Goal: Task Accomplishment & Management: Complete application form

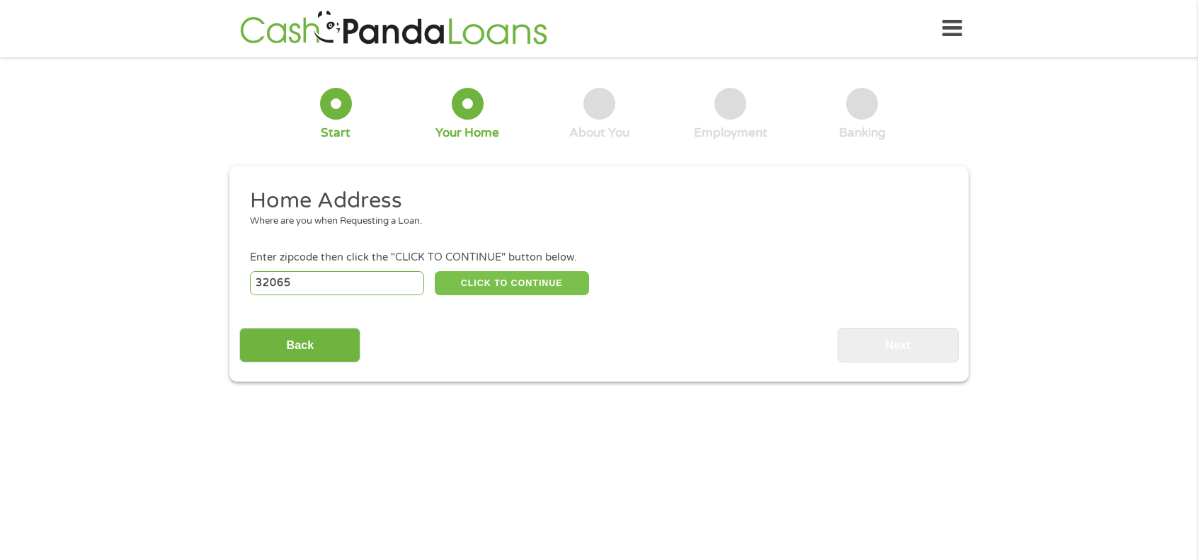
type input "32065"
click at [480, 289] on button "CLICK TO CONTINUE" at bounding box center [512, 283] width 154 height 24
type input "32065"
type input "[GEOGRAPHIC_DATA]"
select select "[US_STATE]"
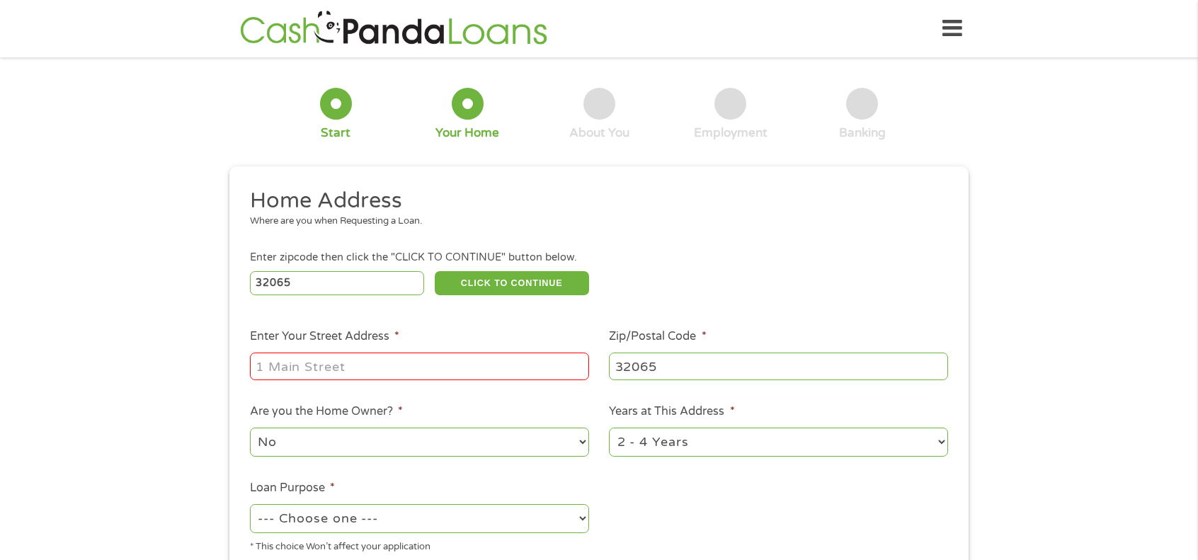
click at [367, 370] on input "Enter Your Street Address *" at bounding box center [419, 366] width 339 height 27
type input "[STREET_ADDRESS]"
click at [694, 450] on select "1 Year or less 1 - 2 Years 2 - 4 Years Over 4 Years" at bounding box center [778, 442] width 339 height 29
select select "12months"
click at [609, 430] on select "1 Year or less 1 - 2 Years 2 - 4 Years Over 4 Years" at bounding box center [778, 442] width 339 height 29
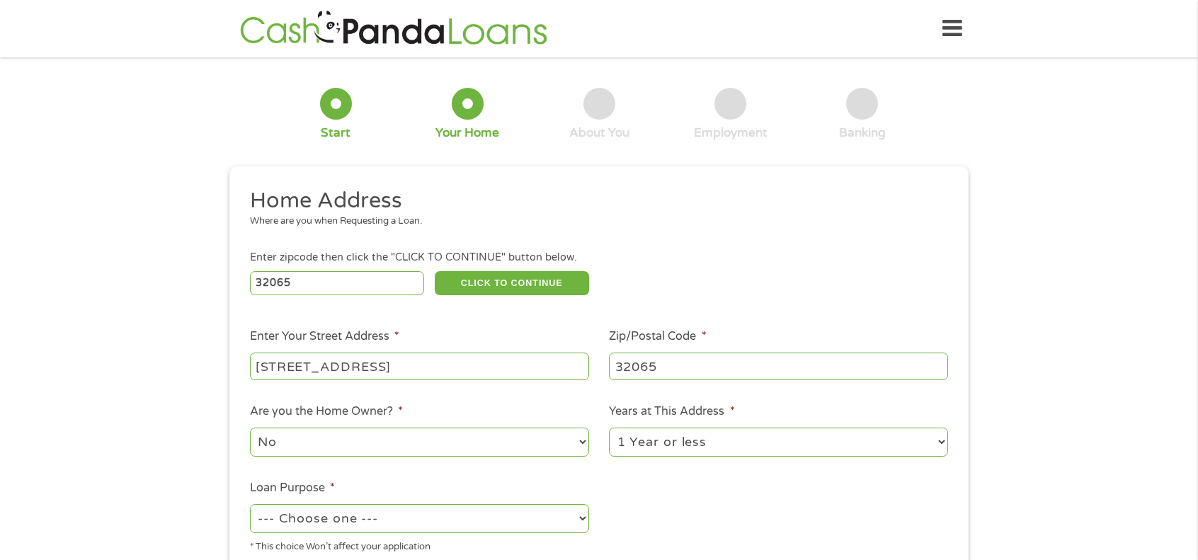
click at [536, 517] on select "--- Choose one --- Pay Bills Debt Consolidation Home Improvement Major Purchase…" at bounding box center [419, 518] width 339 height 29
select select "paybills"
click at [250, 506] on select "--- Choose one --- Pay Bills Debt Consolidation Home Improvement Major Purchase…" at bounding box center [419, 518] width 339 height 29
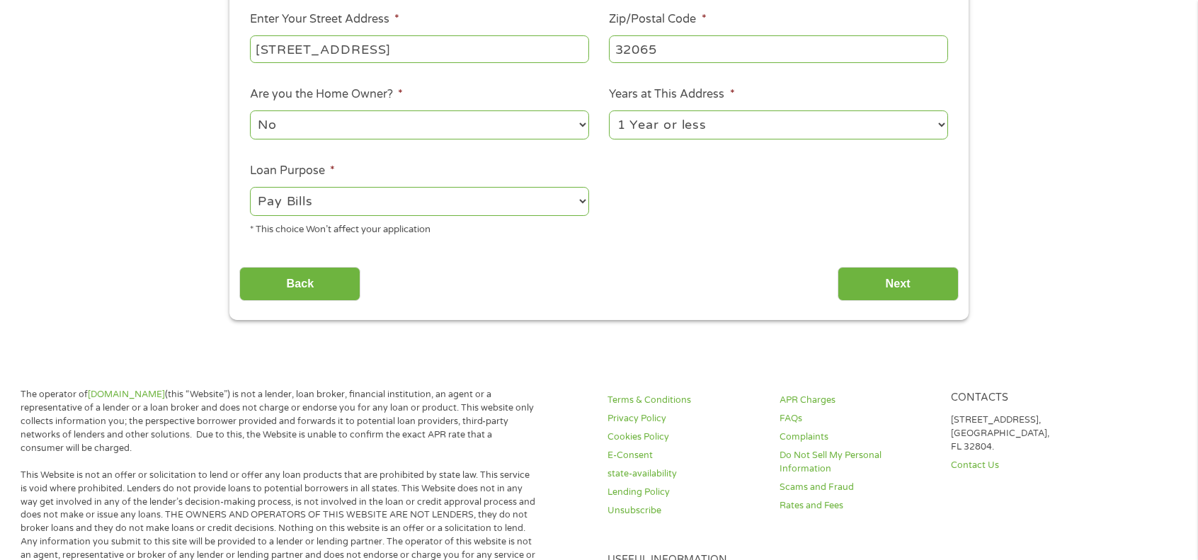
scroll to position [333, 0]
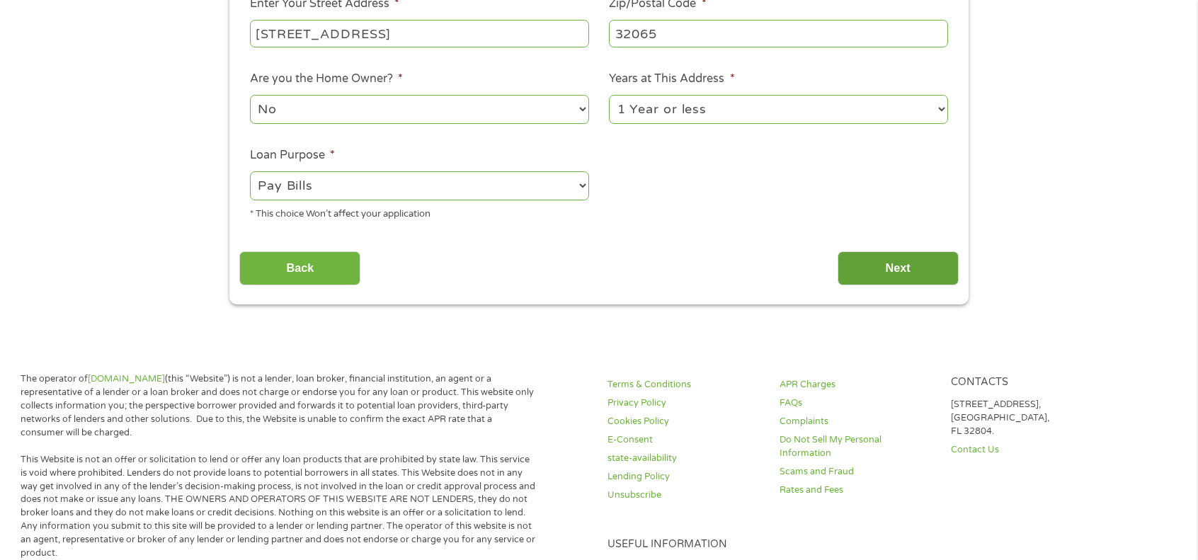
click at [921, 273] on input "Next" at bounding box center [898, 268] width 121 height 35
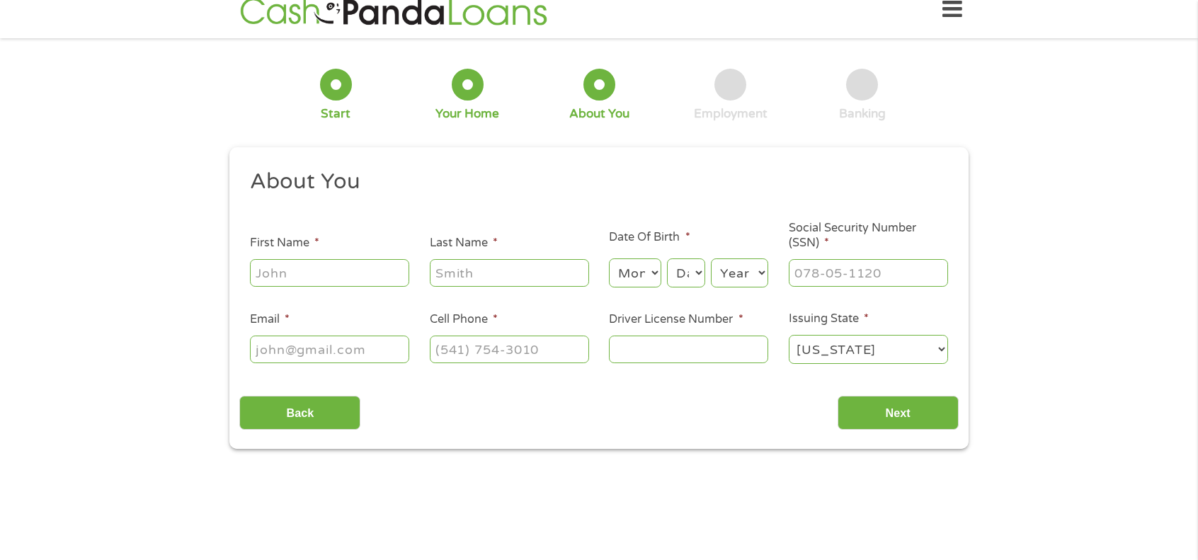
scroll to position [0, 0]
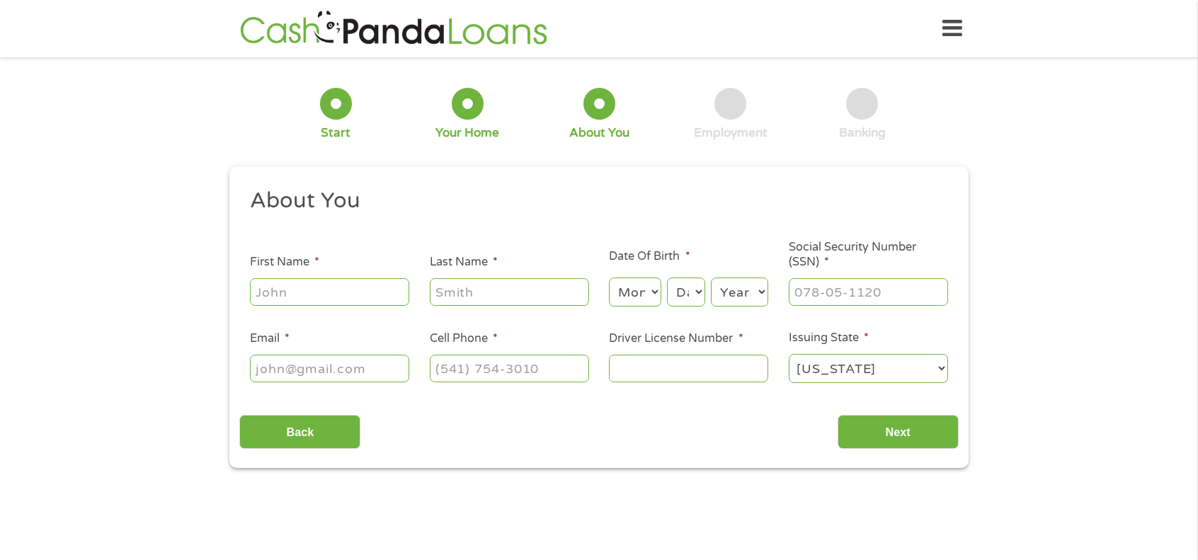
click at [348, 297] on input "First Name *" at bounding box center [329, 291] width 159 height 27
type input "[PERSON_NAME]"
type input "h"
click at [363, 224] on ul "About You This field is hidden when viewing the form Title * --- Choose one ---…" at bounding box center [598, 291] width 719 height 209
click at [491, 297] on input "Last Name *" at bounding box center [509, 291] width 159 height 27
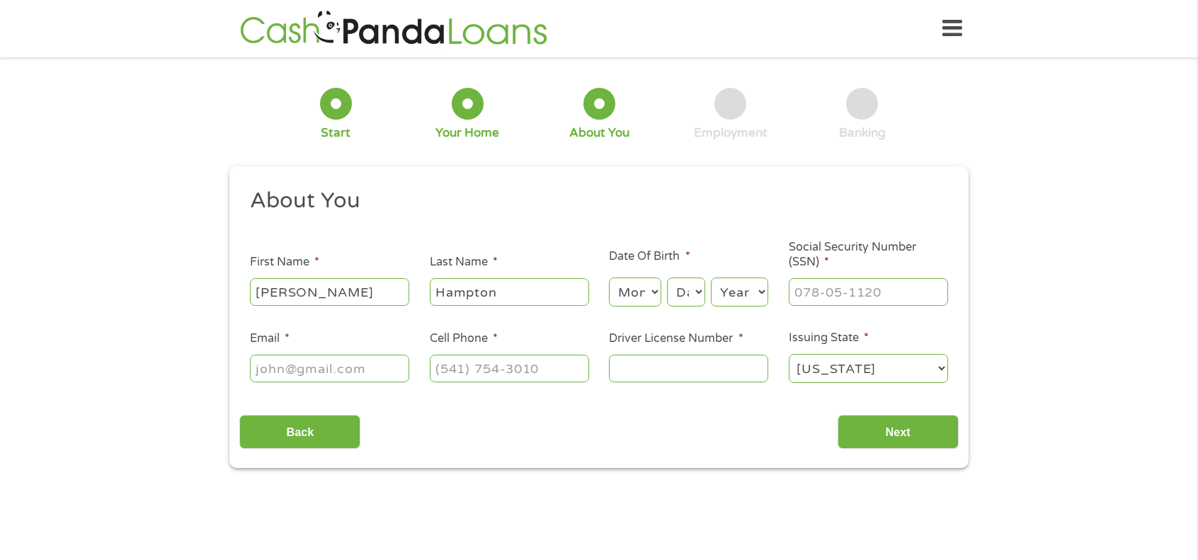
type input "Hampton"
click at [637, 290] on select "Month 1 2 3 4 5 6 7 8 9 10 11 12" at bounding box center [635, 292] width 52 height 29
select select "3"
click at [609, 278] on select "Month 1 2 3 4 5 6 7 8 9 10 11 12" at bounding box center [635, 292] width 52 height 29
click at [678, 294] on select "Day 1 2 3 4 5 6 7 8 9 10 11 12 13 14 15 16 17 18 19 20 21 22 23 24 25 26 27 28 …" at bounding box center [686, 292] width 38 height 29
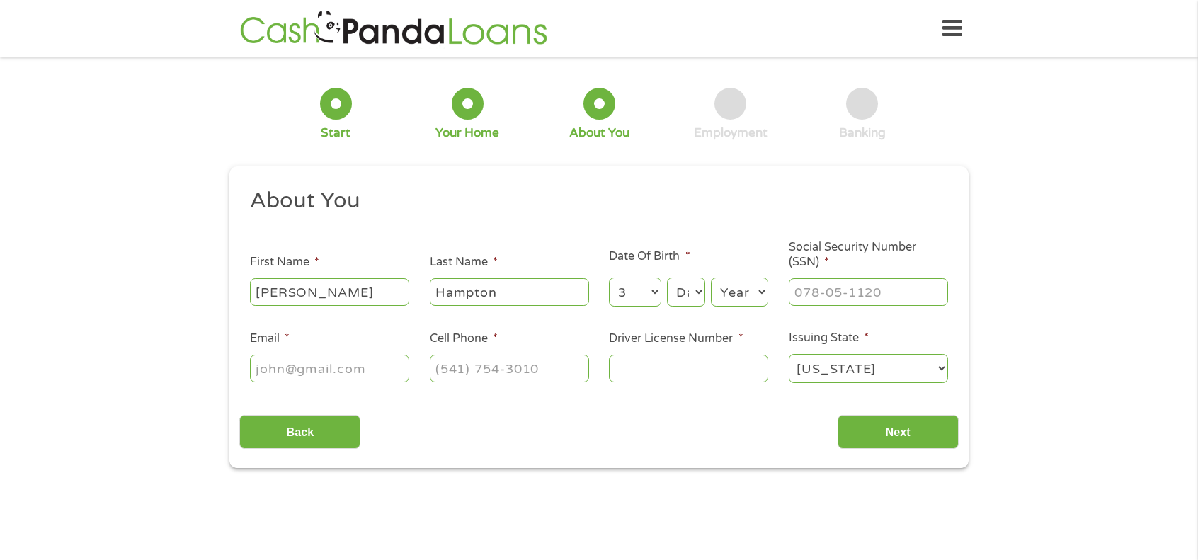
select select "4"
click at [667, 278] on select "Day 1 2 3 4 5 6 7 8 9 10 11 12 13 14 15 16 17 18 19 20 21 22 23 24 25 26 27 28 …" at bounding box center [686, 292] width 38 height 29
click at [743, 291] on select "Year [DATE] 2006 2005 2004 2003 2002 2001 2000 1999 1998 1997 1996 1995 1994 19…" at bounding box center [739, 292] width 57 height 29
select select "1978"
click at [711, 278] on select "Year [DATE] 2006 2005 2004 2003 2002 2001 2000 1999 1998 1997 1996 1995 1994 19…" at bounding box center [739, 292] width 57 height 29
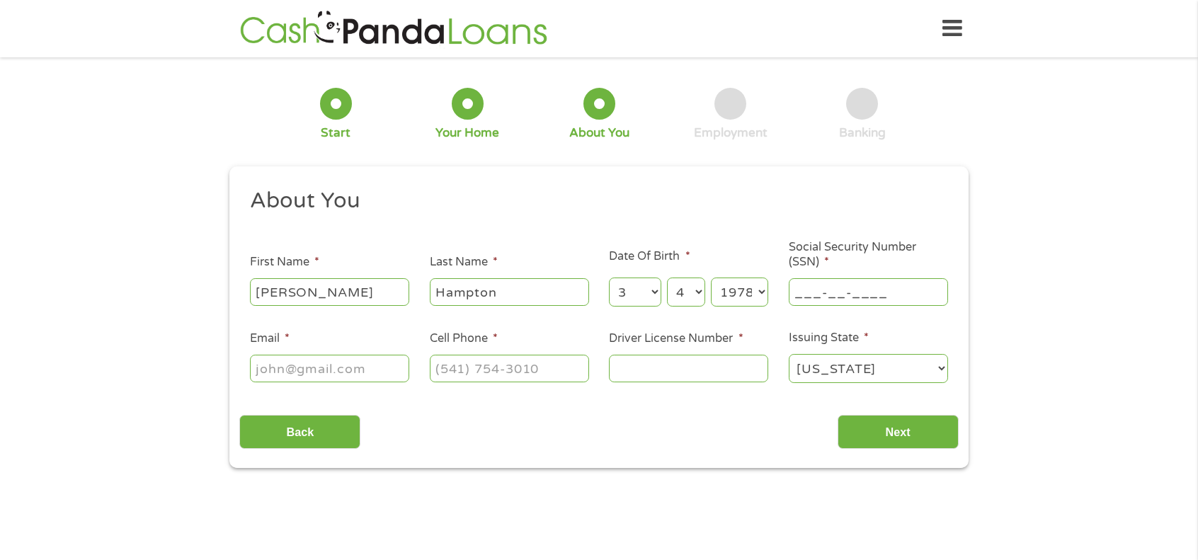
click at [812, 300] on input "___-__-____" at bounding box center [868, 291] width 159 height 27
type input "595-60-7799"
click at [314, 379] on input "Email *" at bounding box center [329, 368] width 159 height 27
type input "[EMAIL_ADDRESS][DOMAIN_NAME]"
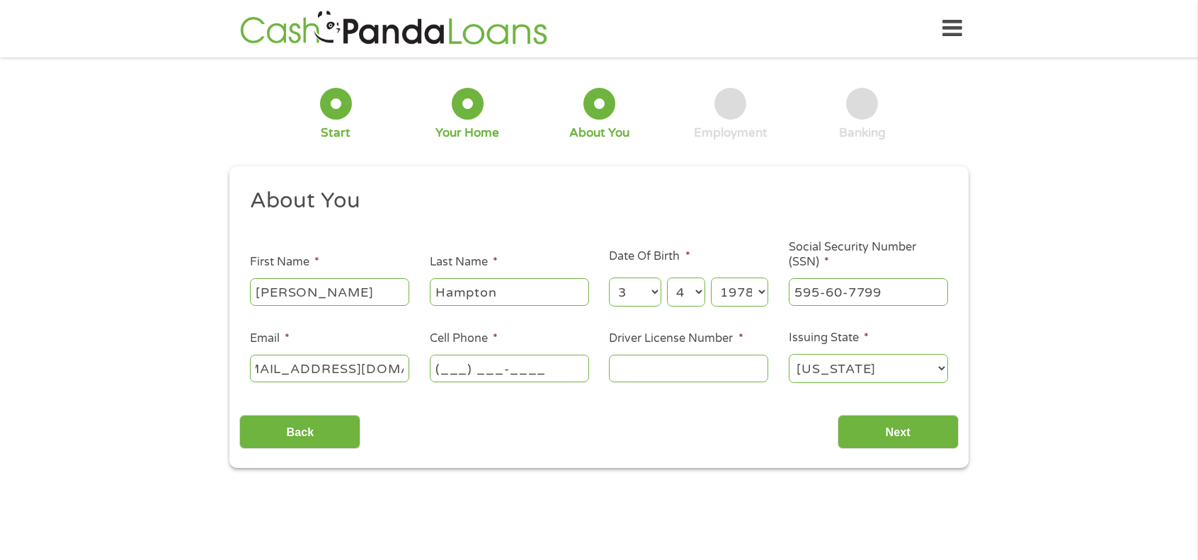
scroll to position [0, 0]
type input "[PHONE_NUMBER]"
click at [695, 377] on input "Driver License Number *" at bounding box center [688, 368] width 159 height 27
type input "H513012785840"
click at [909, 435] on input "Next" at bounding box center [898, 432] width 121 height 35
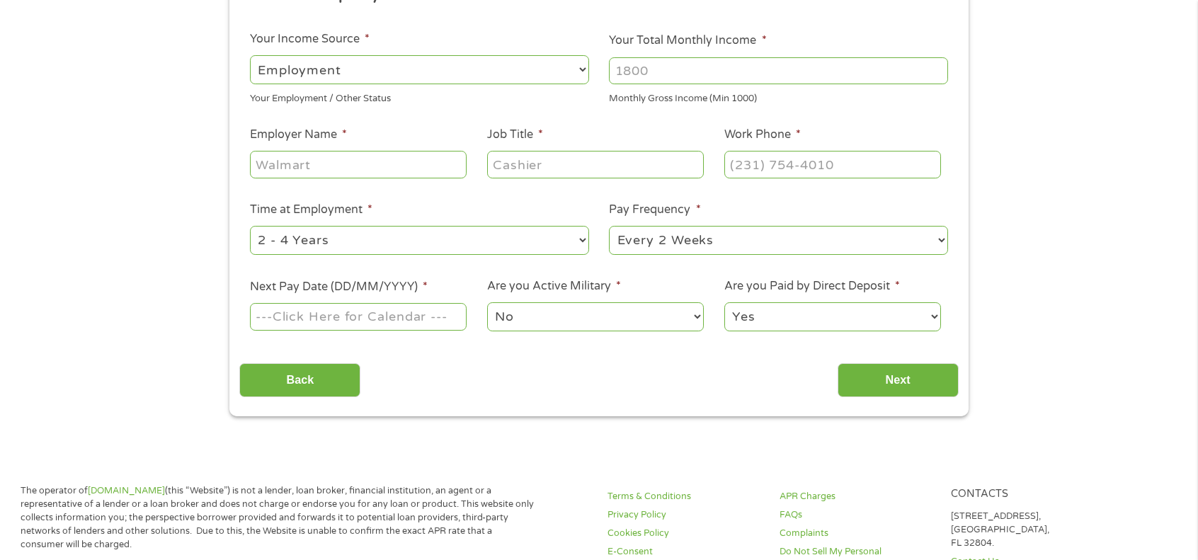
scroll to position [307, 0]
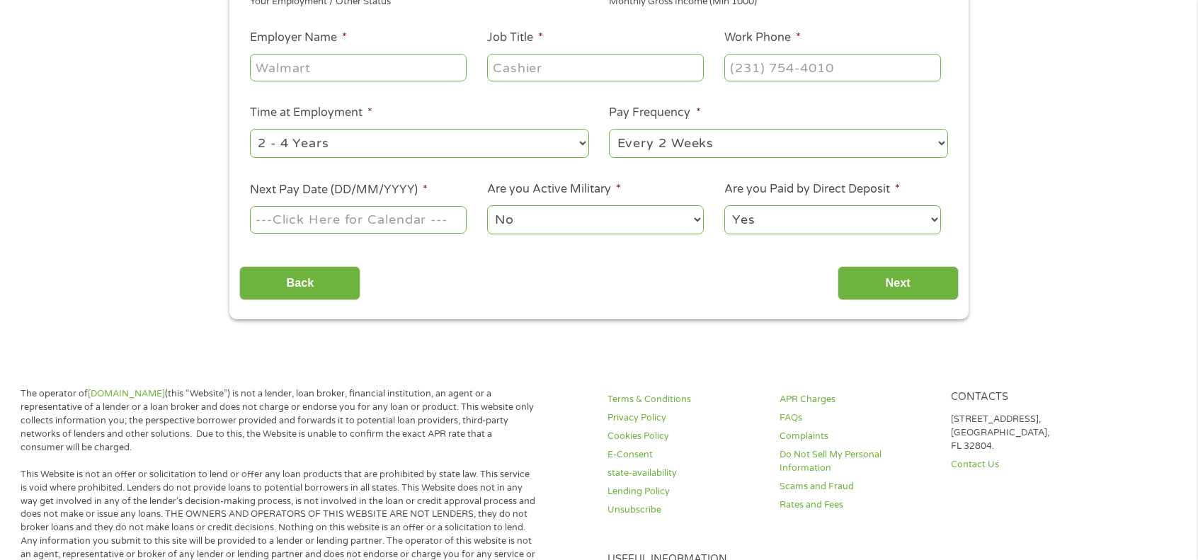
click at [409, 69] on input "Employer Name *" at bounding box center [358, 67] width 217 height 27
type input "s"
type input "Social Security Disability"
click at [550, 64] on input "Job Title *" at bounding box center [595, 67] width 217 height 27
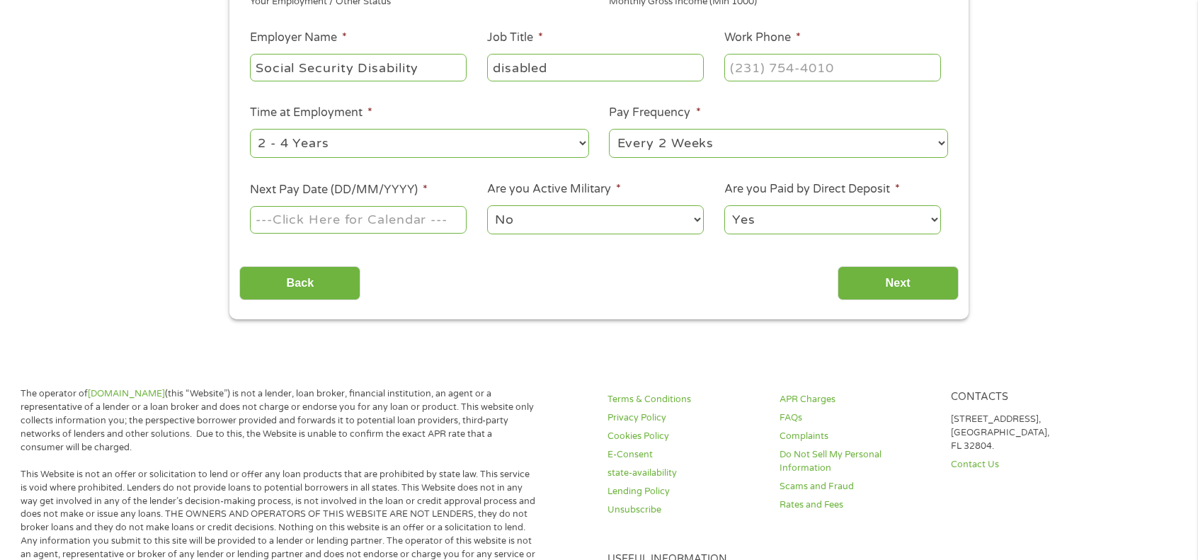
type input "disabled"
click at [735, 68] on input "(___) ___-____" at bounding box center [832, 67] width 217 height 27
type input "[PHONE_NUMBER]"
click at [389, 148] on select "--- Choose one --- 1 Year or less 1 - 2 Years 2 - 4 Years Over 4 Years" at bounding box center [419, 143] width 339 height 29
select select "60months"
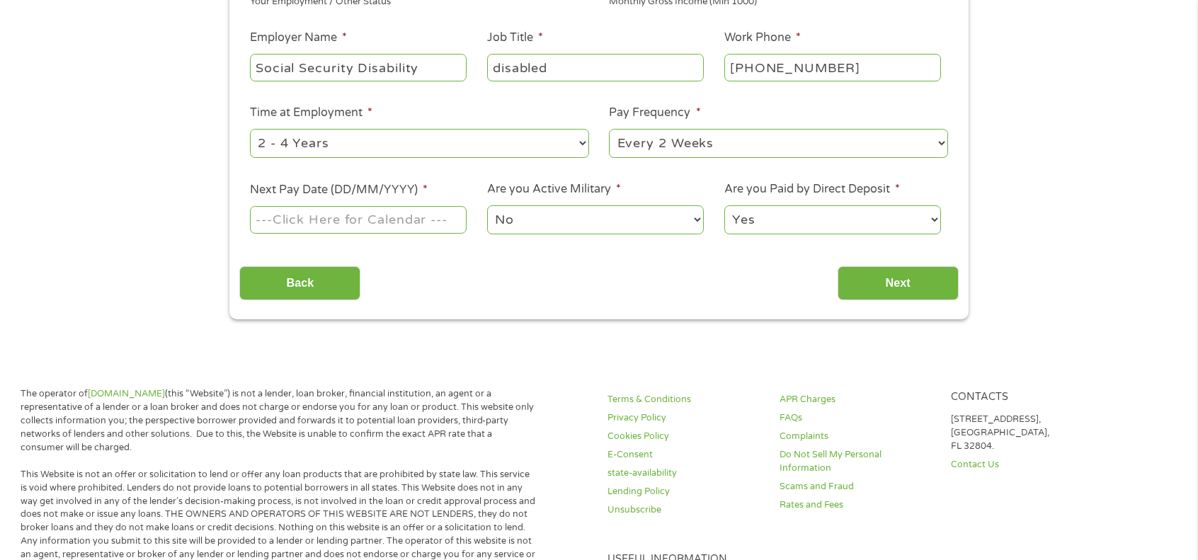
click at [250, 129] on select "--- Choose one --- 1 Year or less 1 - 2 Years 2 - 4 Years Over 4 Years" at bounding box center [419, 143] width 339 height 29
click at [637, 142] on select "--- Choose one --- Every 2 Weeks Every Week Monthly Semi-Monthly" at bounding box center [778, 143] width 339 height 29
select select "monthly"
click at [609, 129] on select "--- Choose one --- Every 2 Weeks Every Week Monthly Semi-Monthly" at bounding box center [778, 143] width 339 height 29
click at [421, 215] on input "Next Pay Date (DD/MM/YYYY) *" at bounding box center [358, 219] width 217 height 27
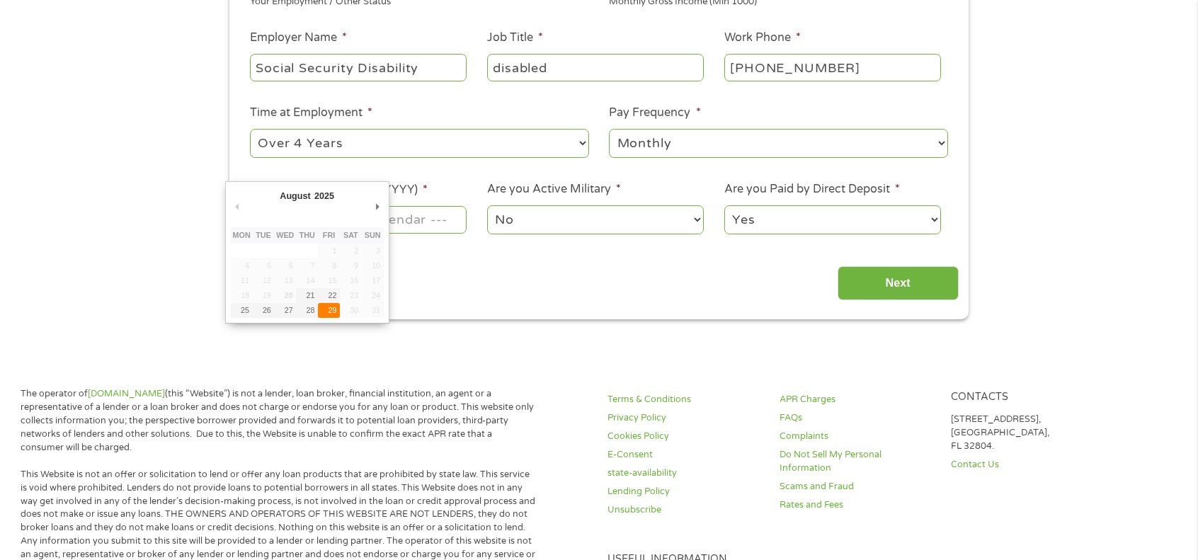
type input "[DATE]"
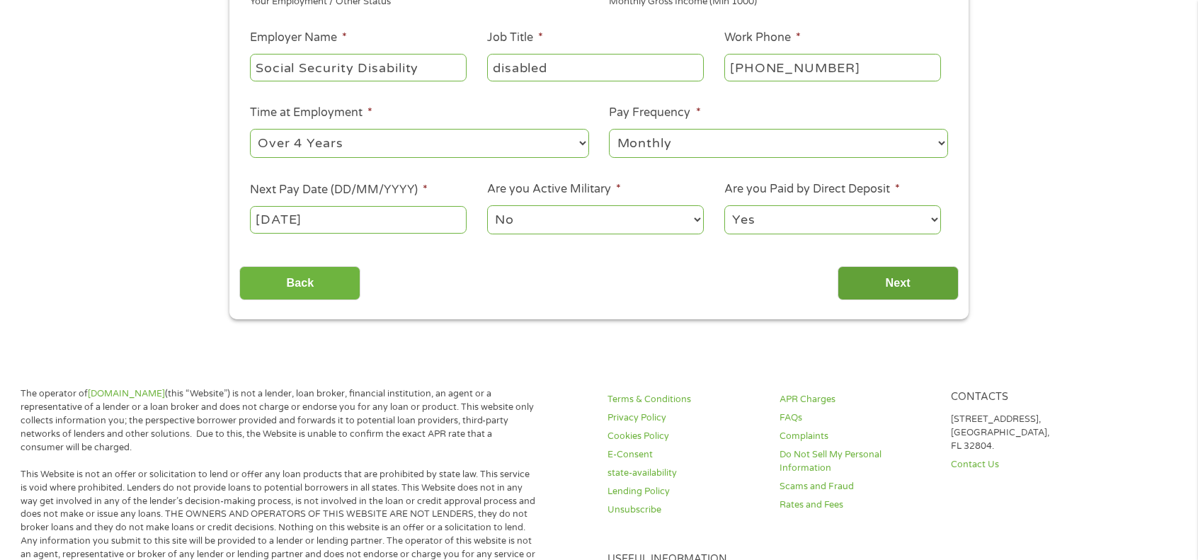
click at [883, 287] on input "Next" at bounding box center [898, 283] width 121 height 35
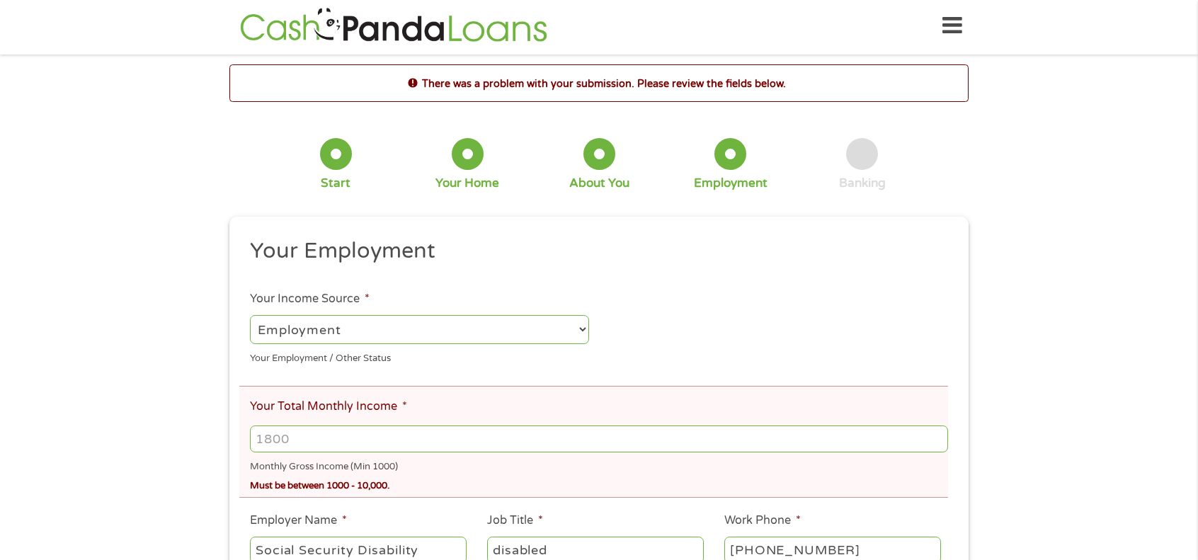
scroll to position [0, 0]
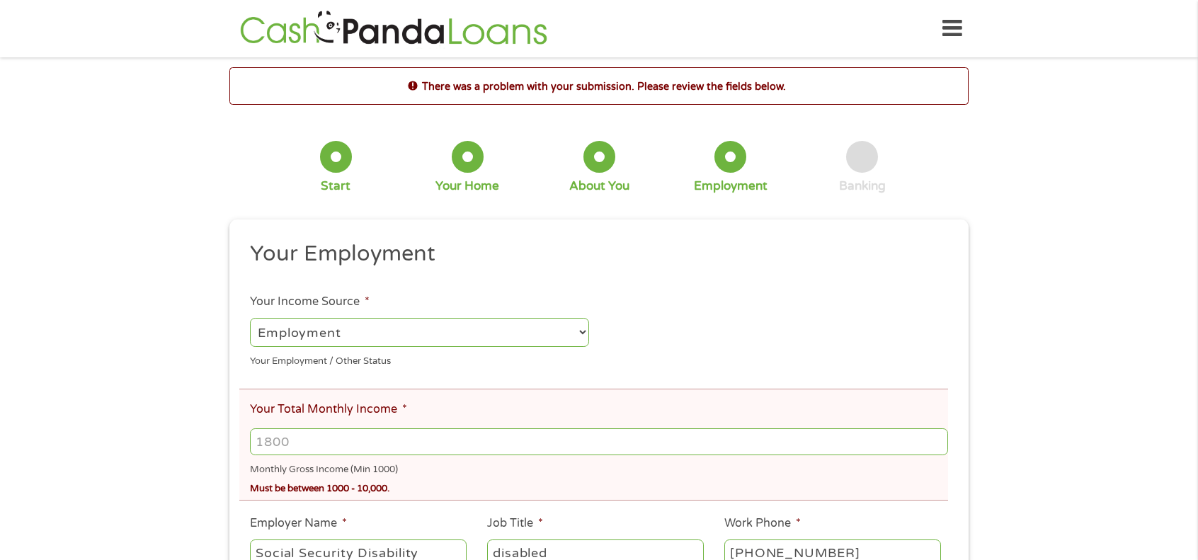
click at [509, 441] on input "Your Total Monthly Income *" at bounding box center [599, 441] width 698 height 27
type input "3500"
click at [574, 336] on select "--- Choose one --- Employment [DEMOGRAPHIC_DATA] Benefits" at bounding box center [419, 332] width 339 height 29
click at [250, 319] on select "--- Choose one --- Employment [DEMOGRAPHIC_DATA] Benefits" at bounding box center [419, 332] width 339 height 29
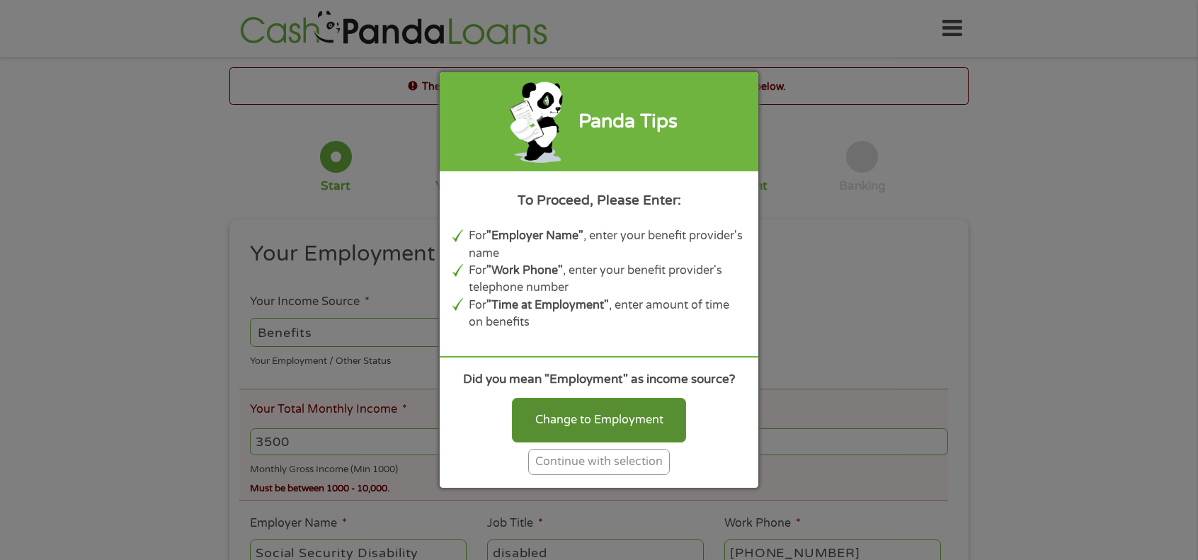
click at [576, 416] on div "Change to Employment" at bounding box center [599, 420] width 174 height 44
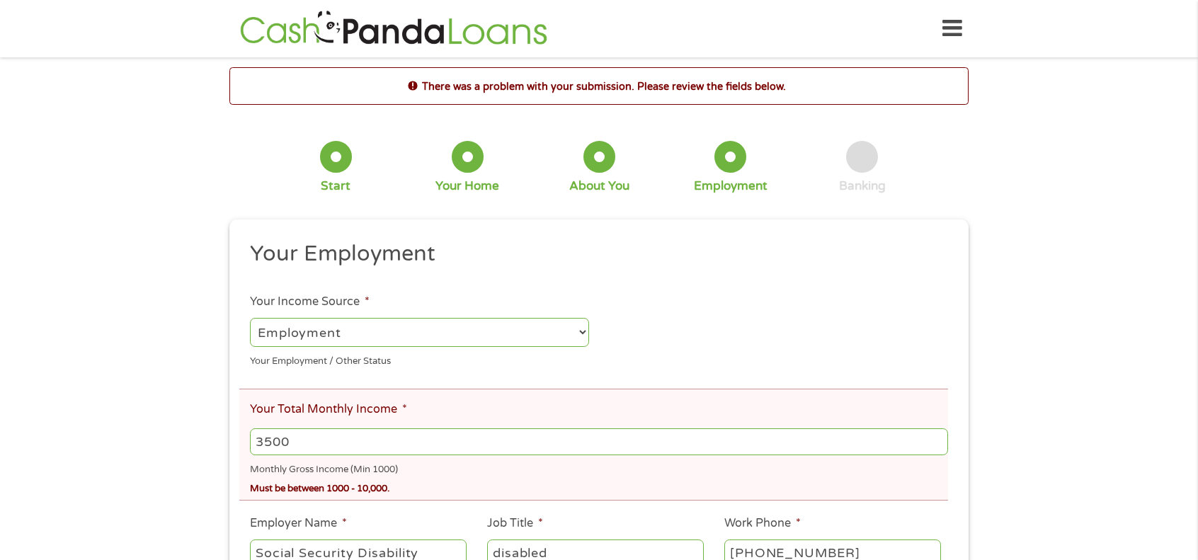
click at [581, 329] on select "--- Choose one --- Employment [DEMOGRAPHIC_DATA] Benefits" at bounding box center [419, 332] width 339 height 29
select select "benefits"
click at [250, 319] on select "--- Choose one --- Employment [DEMOGRAPHIC_DATA] Benefits" at bounding box center [419, 332] width 339 height 29
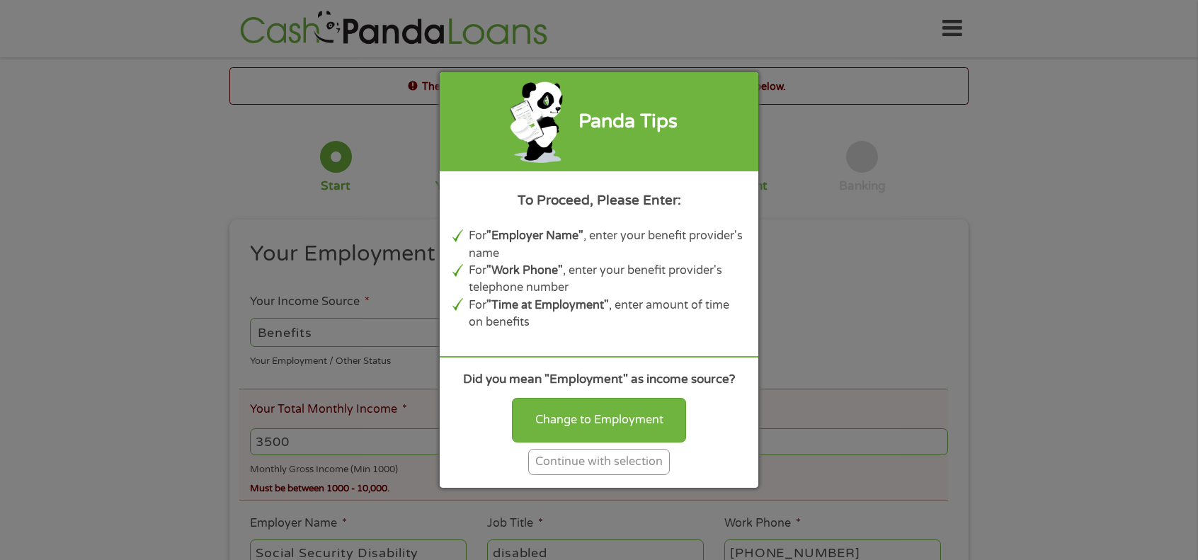
click at [591, 469] on div "Continue with selection" at bounding box center [599, 462] width 142 height 26
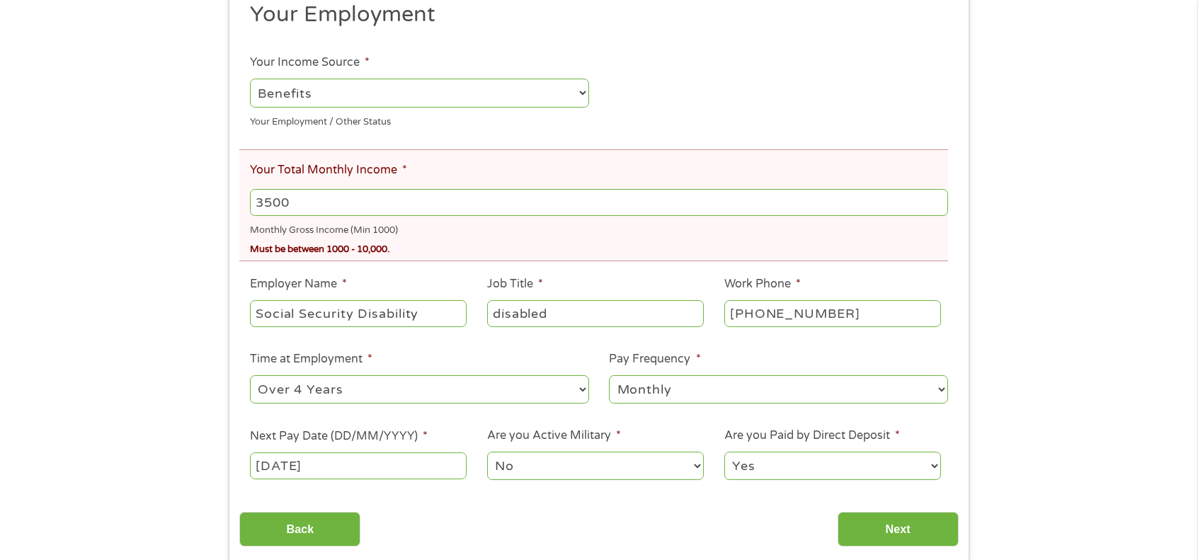
scroll to position [247, 0]
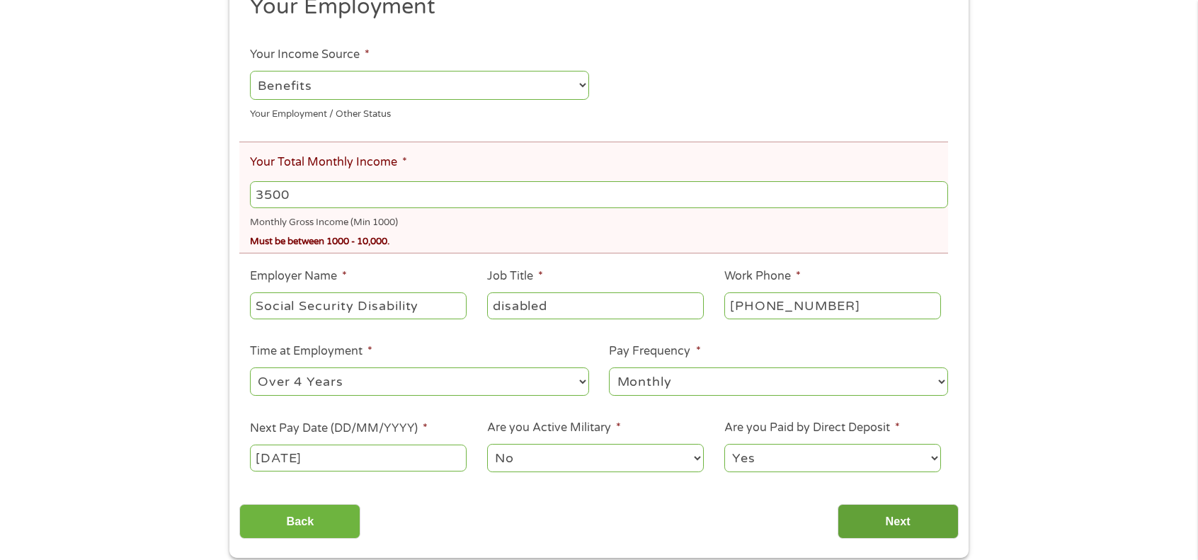
click at [913, 518] on input "Next" at bounding box center [898, 521] width 121 height 35
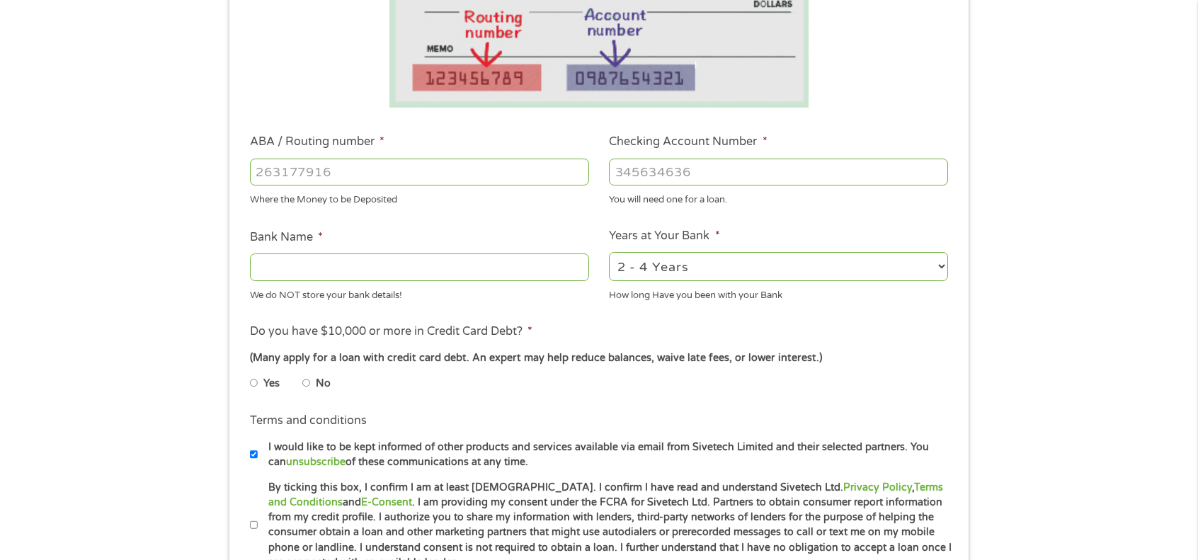
scroll to position [324, 0]
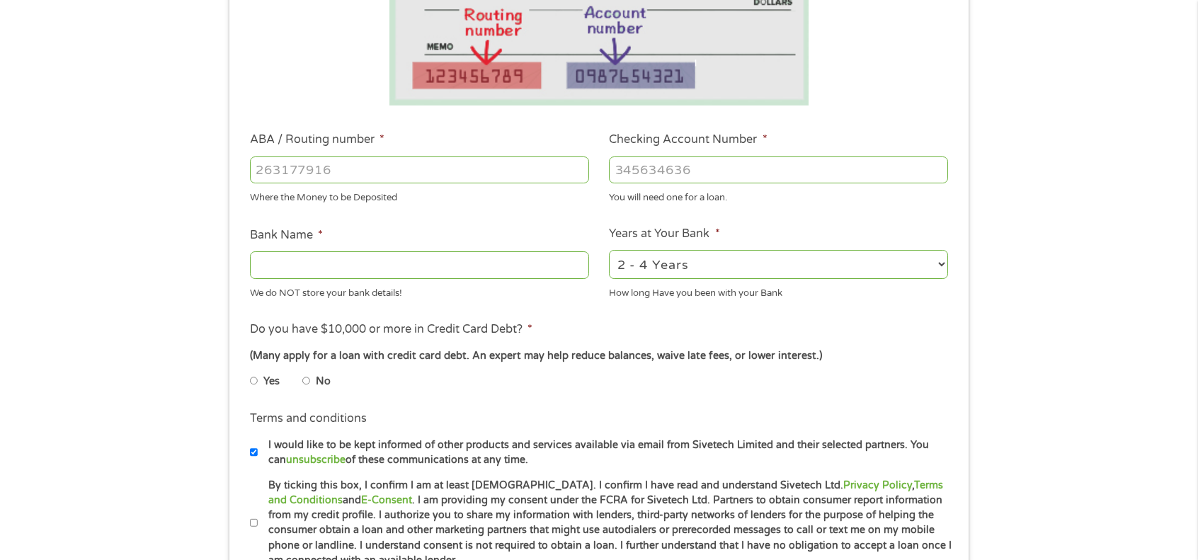
click at [309, 379] on input "No" at bounding box center [306, 381] width 8 height 23
radio input "true"
click at [306, 176] on input "ABA / Routing number *" at bounding box center [419, 169] width 339 height 27
type input "103100195"
type input "CENTRAL NATIONAL BANK TRUST"
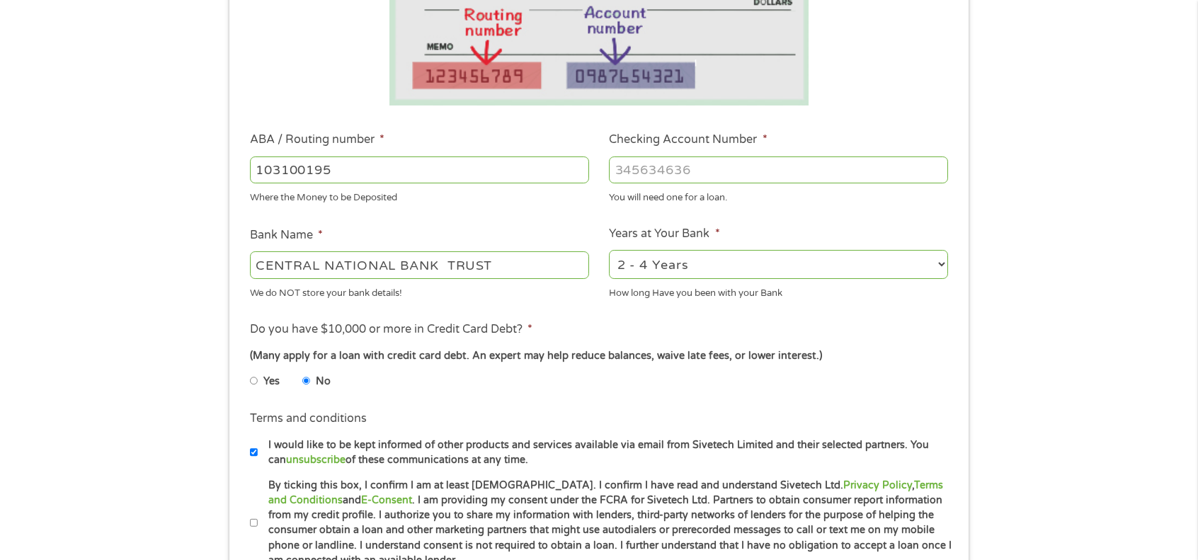
type input "103100195"
click at [645, 173] on input "Checking Account Number *" at bounding box center [778, 169] width 339 height 27
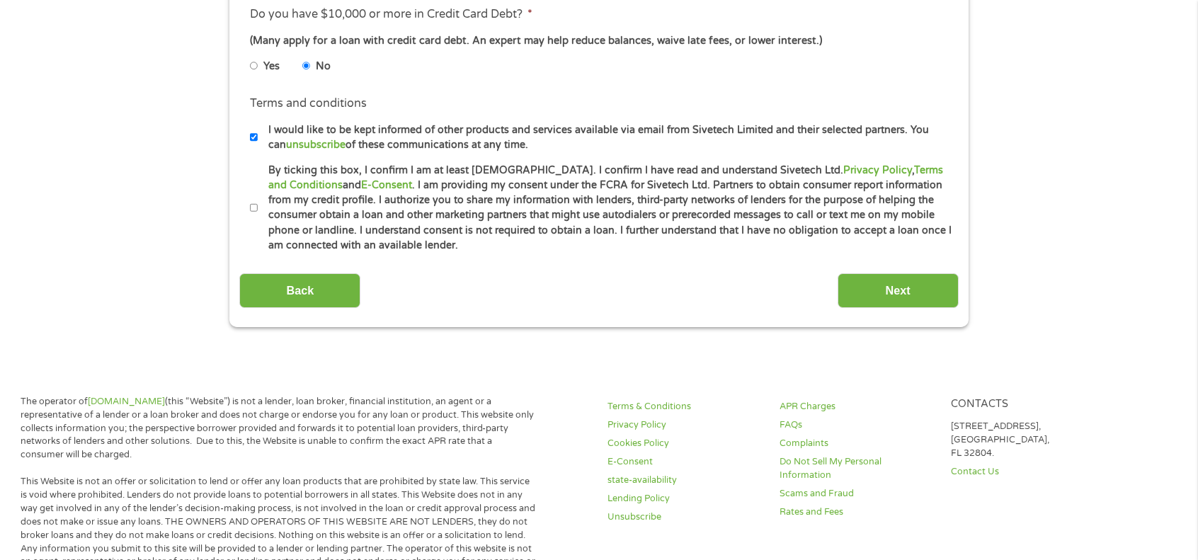
scroll to position [643, 0]
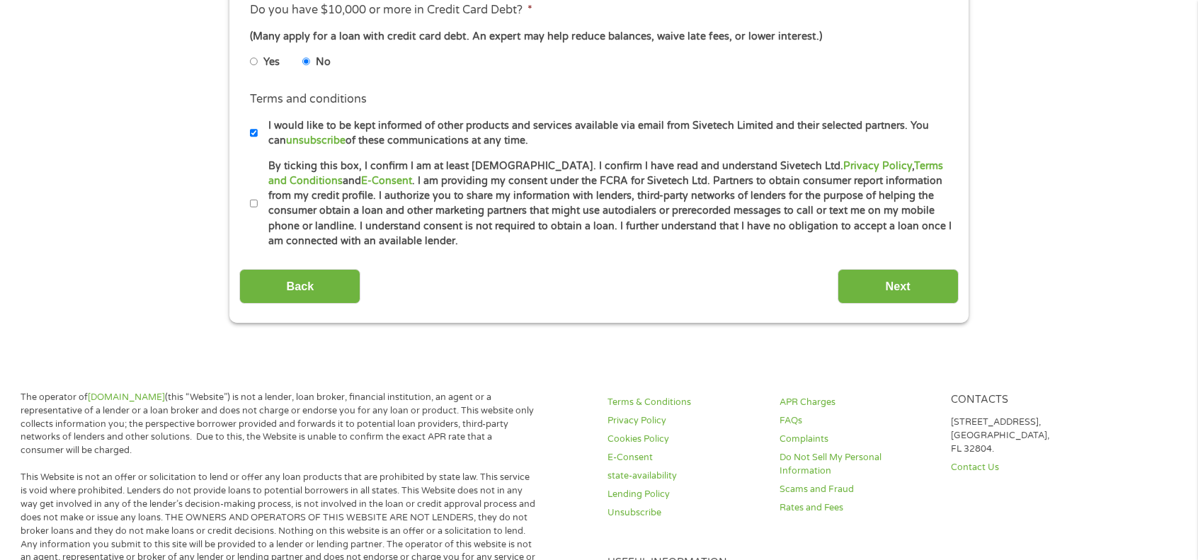
type input "689160655961"
click at [258, 204] on label "By ticking this box, I confirm I am at least [DEMOGRAPHIC_DATA]. I confirm I ha…" at bounding box center [605, 204] width 695 height 91
click at [258, 204] on input "By ticking this box, I confirm I am at least [DEMOGRAPHIC_DATA]. I confirm I ha…" at bounding box center [254, 204] width 8 height 23
checkbox input "true"
click at [868, 285] on input "Next" at bounding box center [898, 286] width 121 height 35
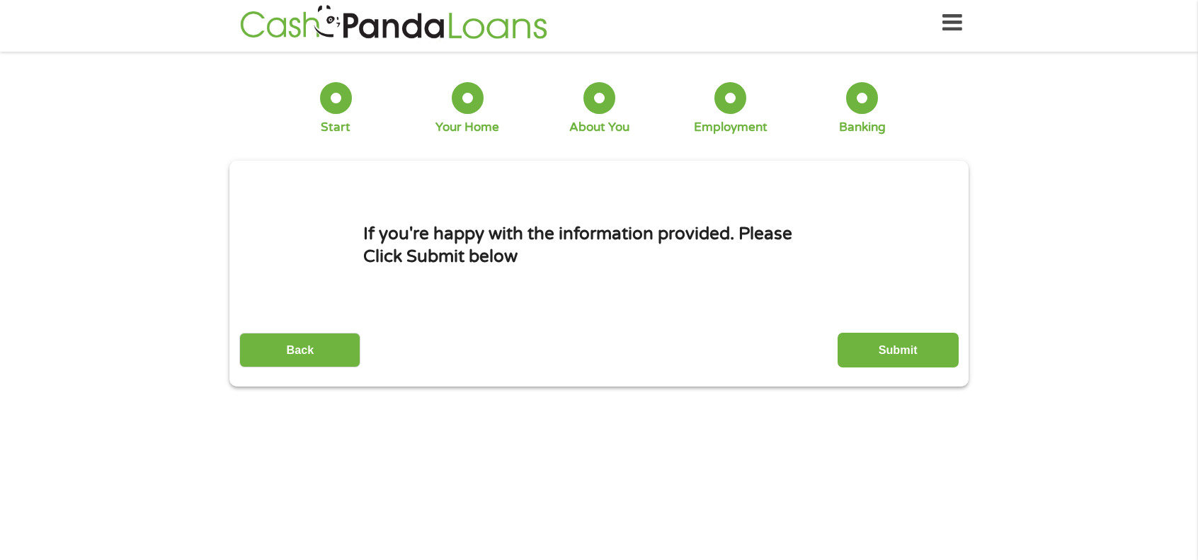
scroll to position [0, 0]
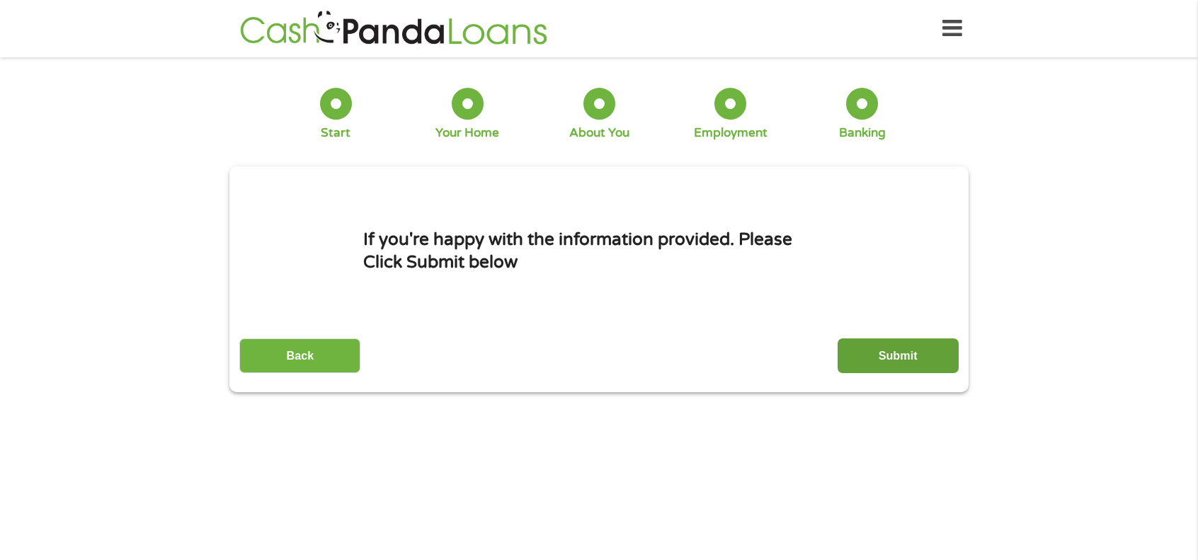
click at [892, 355] on input "Submit" at bounding box center [898, 355] width 121 height 35
